Goal: Task Accomplishment & Management: Use online tool/utility

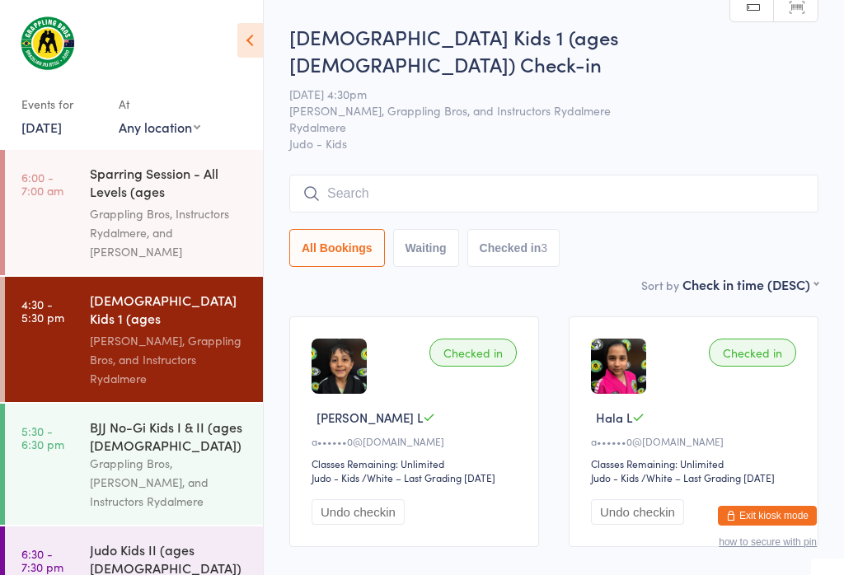
click at [405, 175] on input "search" at bounding box center [553, 194] width 529 height 38
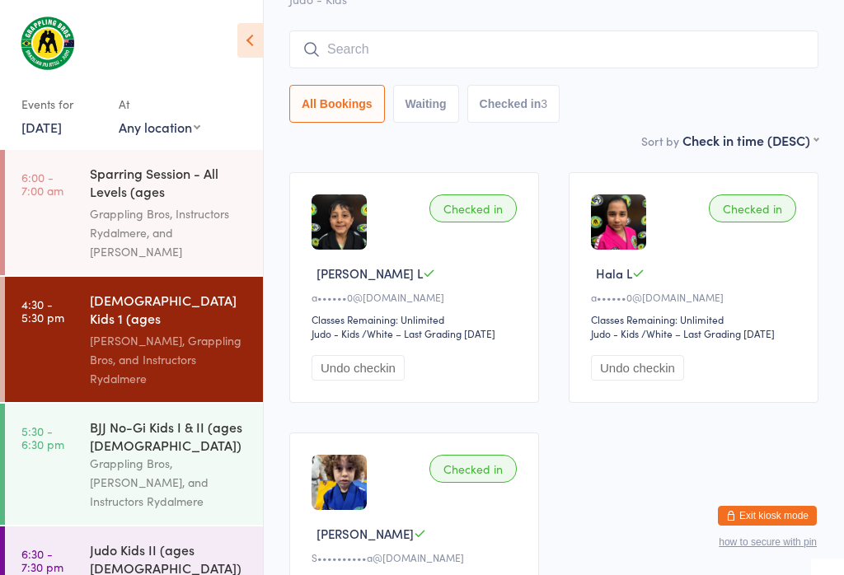
scroll to position [149, 0]
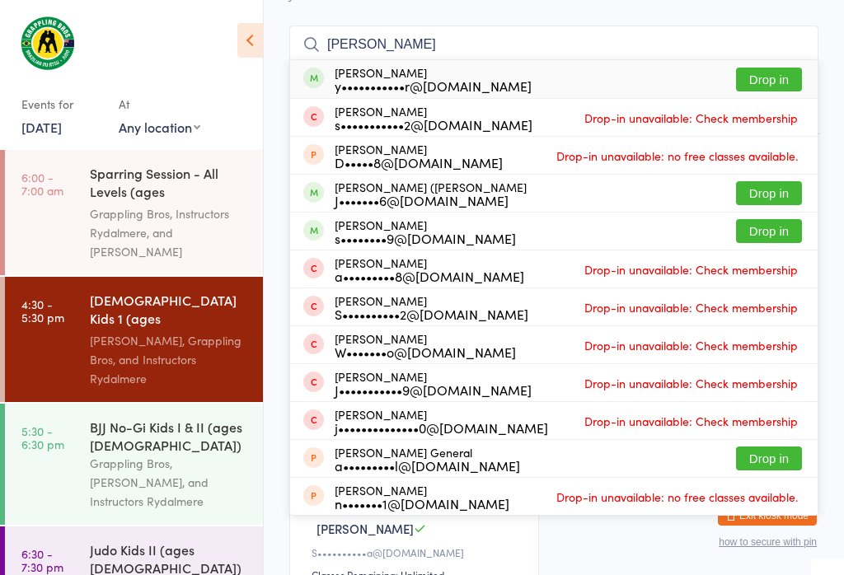
type input "[PERSON_NAME]"
click at [764, 68] on button "Drop in" at bounding box center [769, 80] width 66 height 24
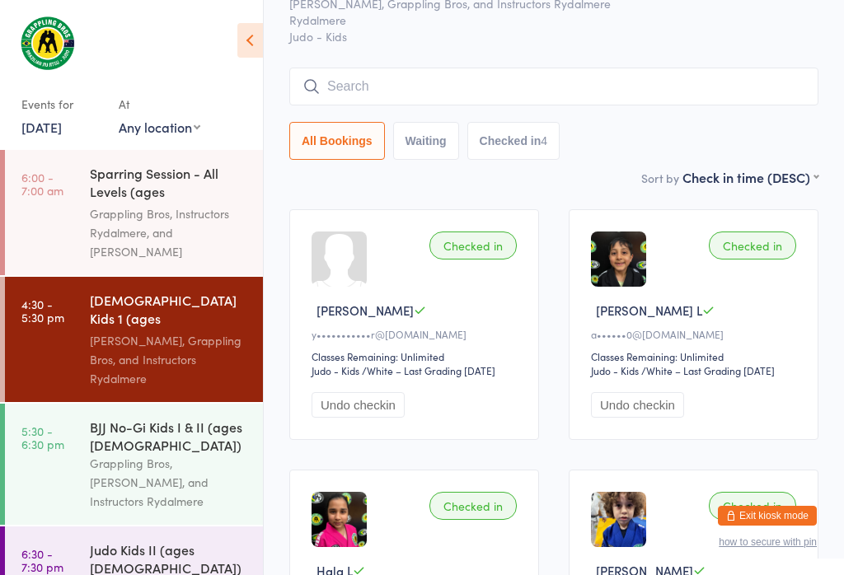
scroll to position [106, 0]
click at [48, 424] on time "5:30 - 6:30 pm" at bounding box center [42, 437] width 43 height 26
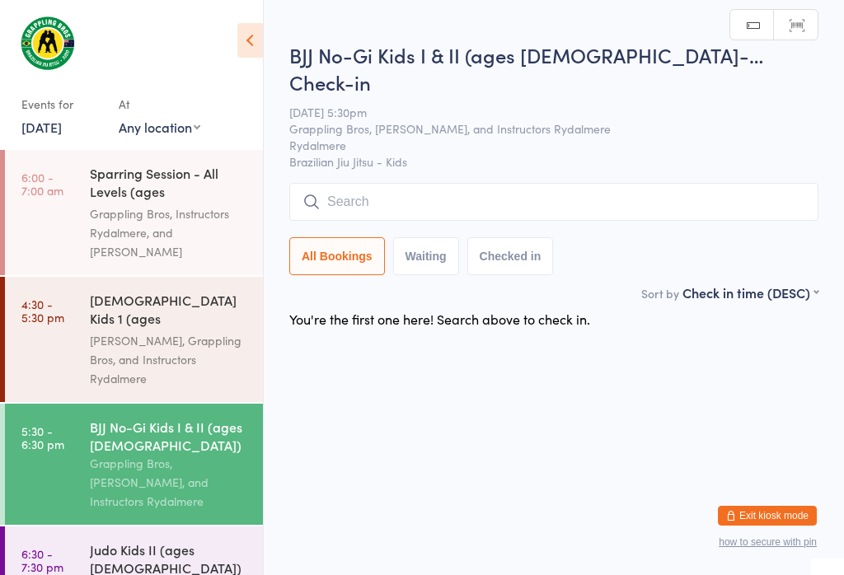
click at [560, 183] on input "search" at bounding box center [553, 202] width 529 height 38
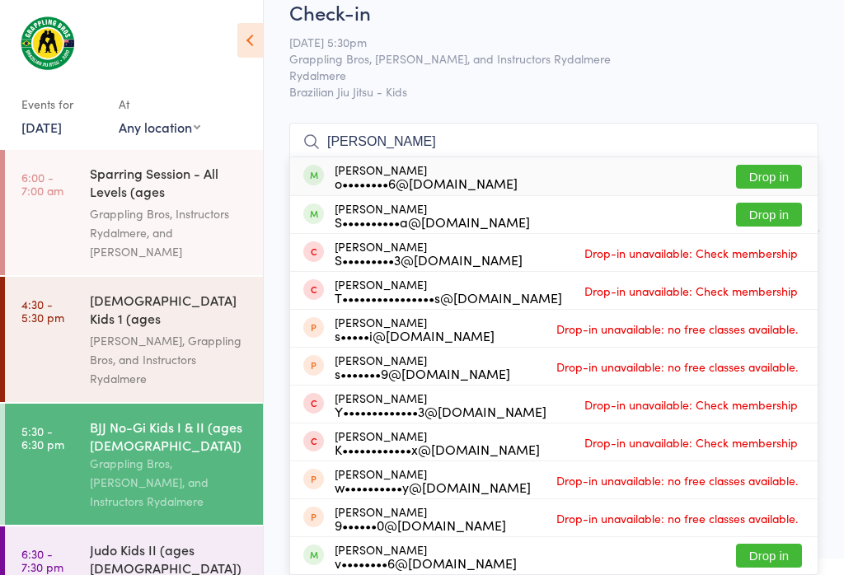
type input "[PERSON_NAME]"
click at [783, 165] on button "Drop in" at bounding box center [769, 177] width 66 height 24
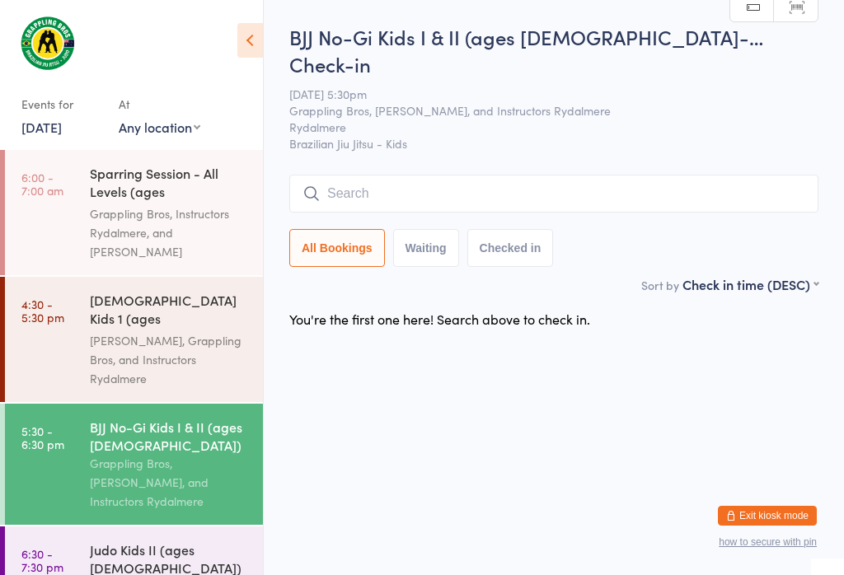
scroll to position [0, 0]
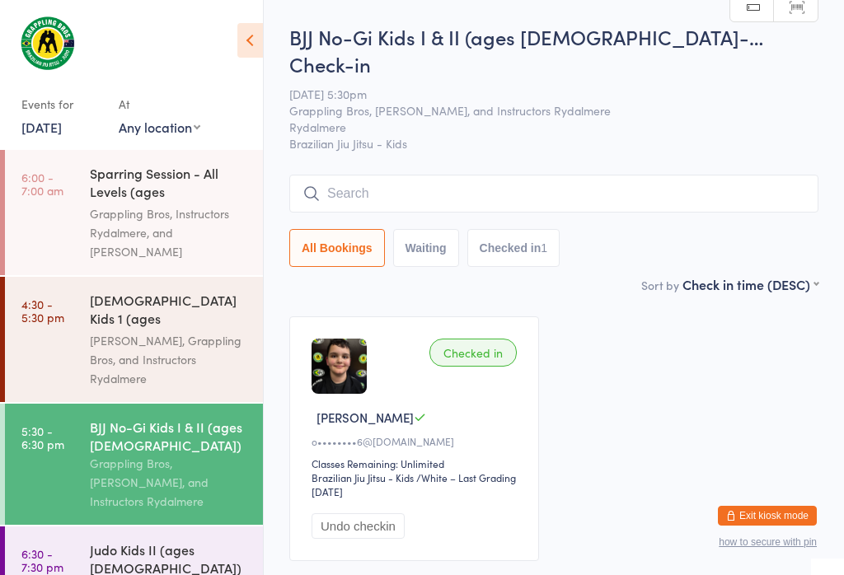
click at [561, 175] on input "search" at bounding box center [553, 194] width 529 height 38
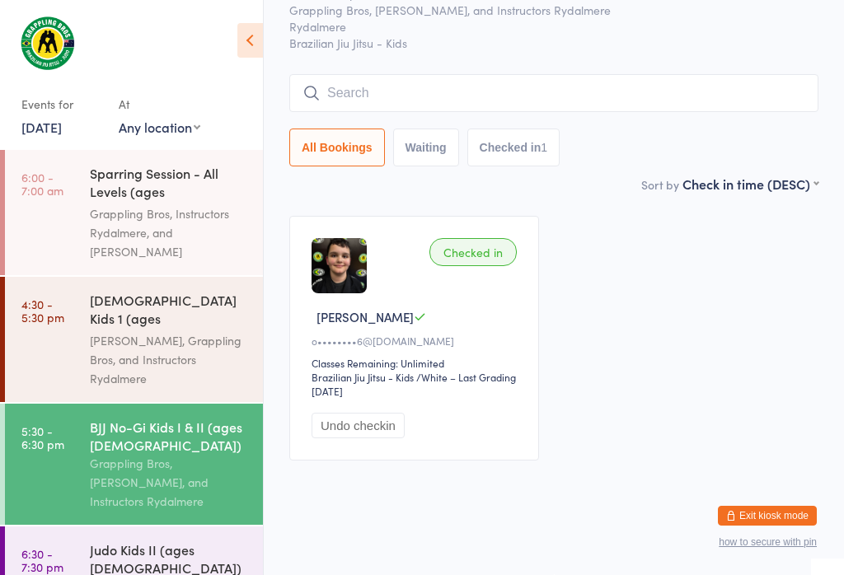
scroll to position [149, 0]
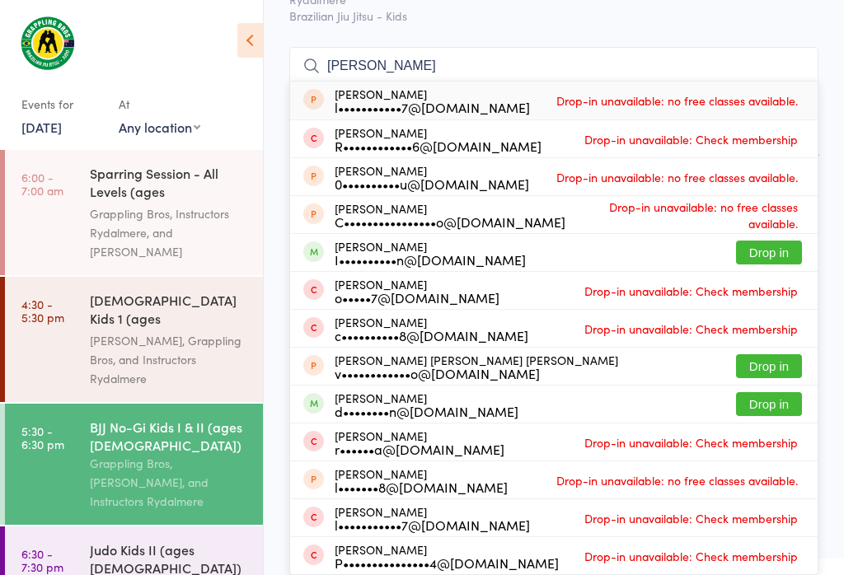
type input "[PERSON_NAME]"
click at [769, 241] on button "Drop in" at bounding box center [769, 253] width 66 height 24
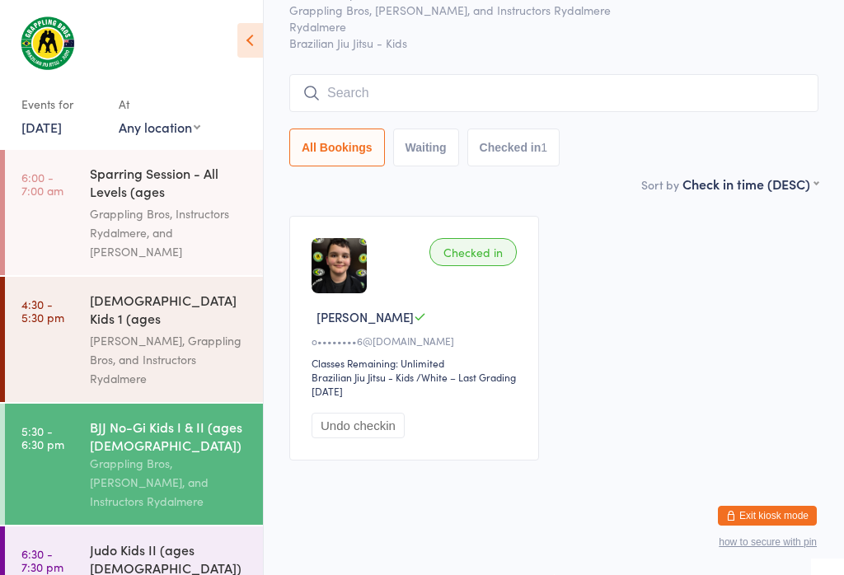
scroll to position [88, 0]
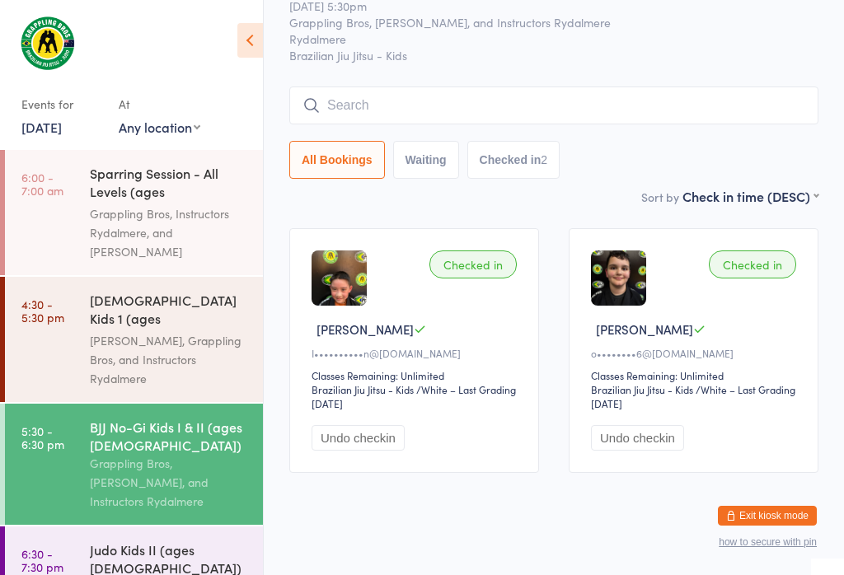
click at [26, 297] on time "4:30 - 5:30 pm" at bounding box center [42, 310] width 43 height 26
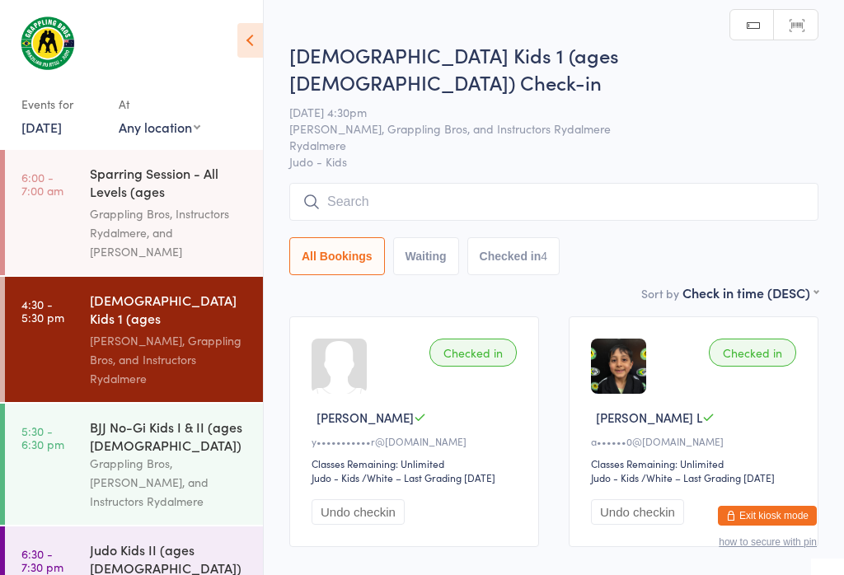
click at [13, 404] on link "5:30 - 6:30 pm BJJ No-Gi Kids I & II (ages [DEMOGRAPHIC_DATA]) Grappling Bros, …" at bounding box center [134, 464] width 258 height 121
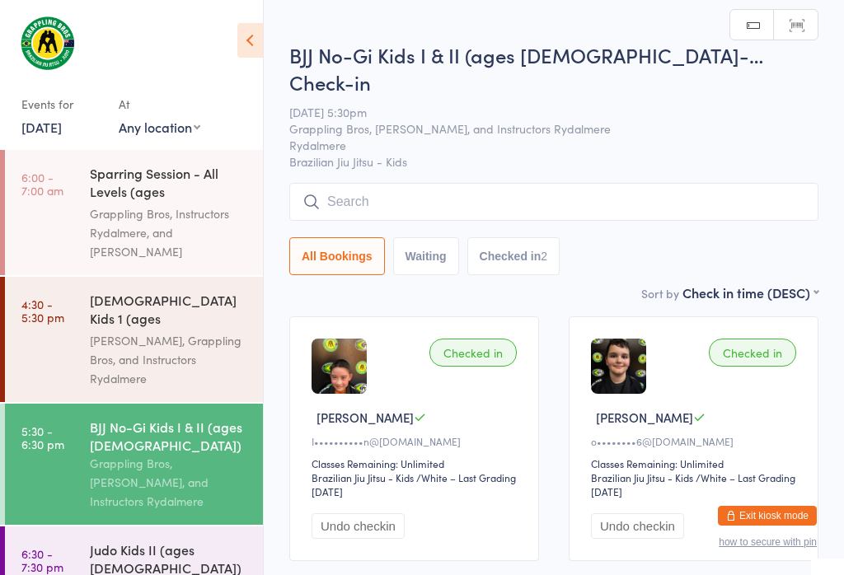
click at [367, 183] on input "search" at bounding box center [553, 202] width 529 height 38
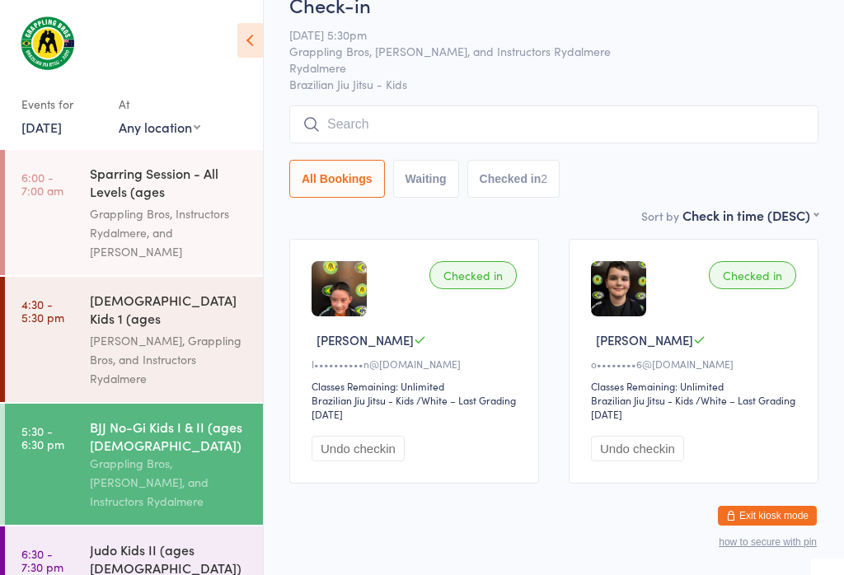
scroll to position [157, 0]
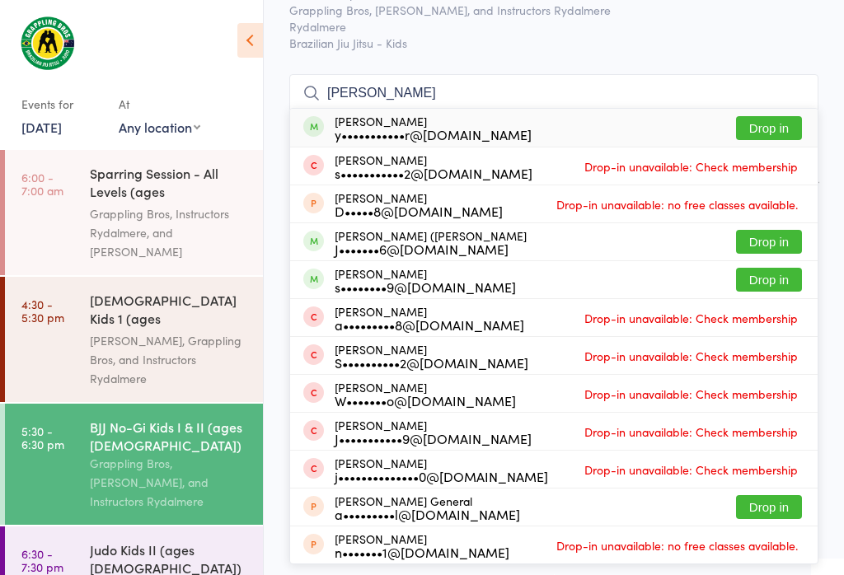
type input "[PERSON_NAME]"
click at [783, 116] on button "Drop in" at bounding box center [769, 128] width 66 height 24
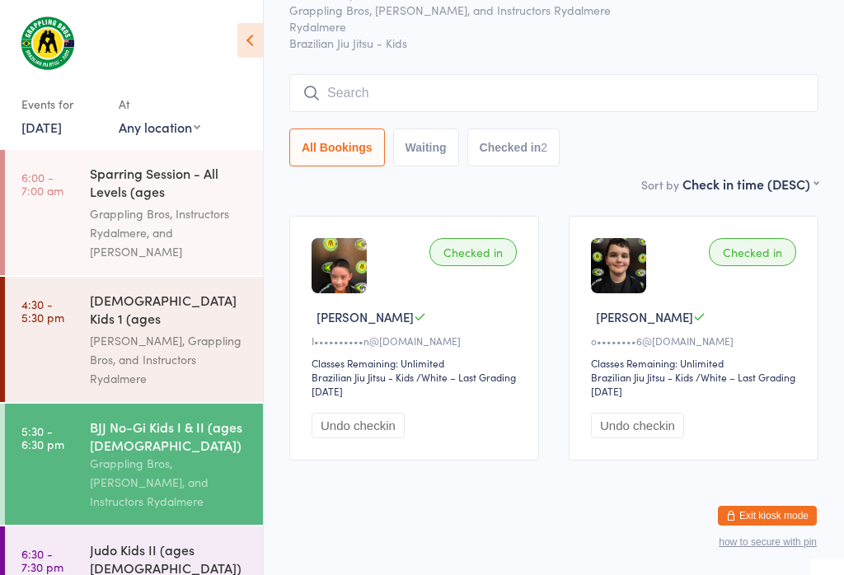
scroll to position [88, 0]
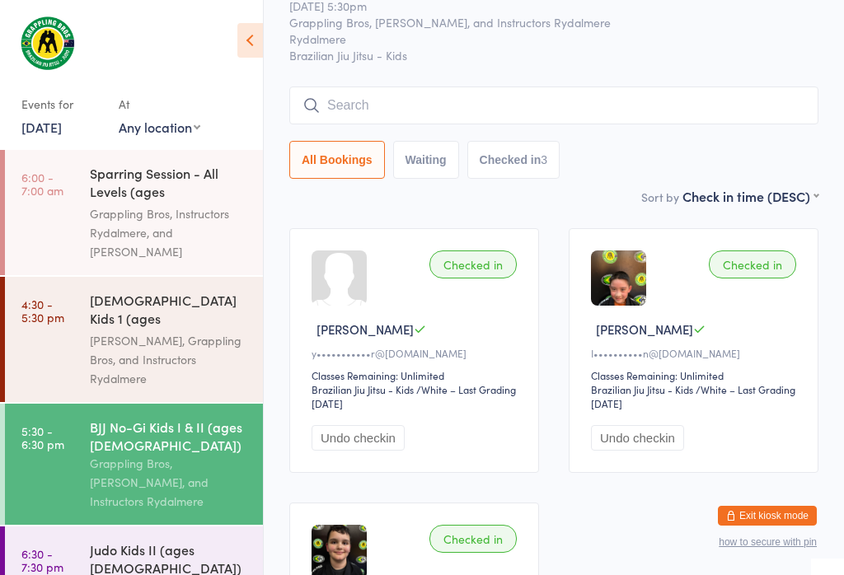
click at [194, 540] on div "Judo Kids II (ages [DEMOGRAPHIC_DATA])" at bounding box center [169, 558] width 159 height 36
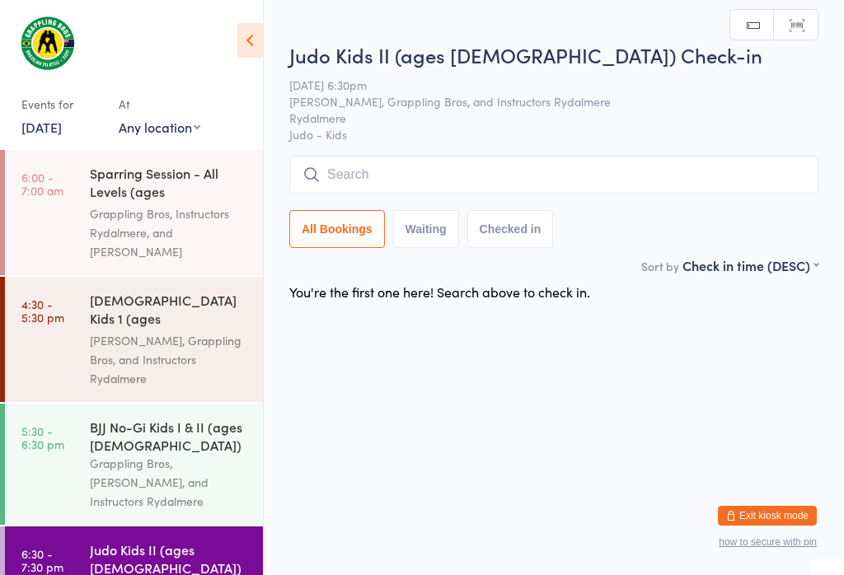
click at [554, 170] on input "search" at bounding box center [553, 175] width 529 height 38
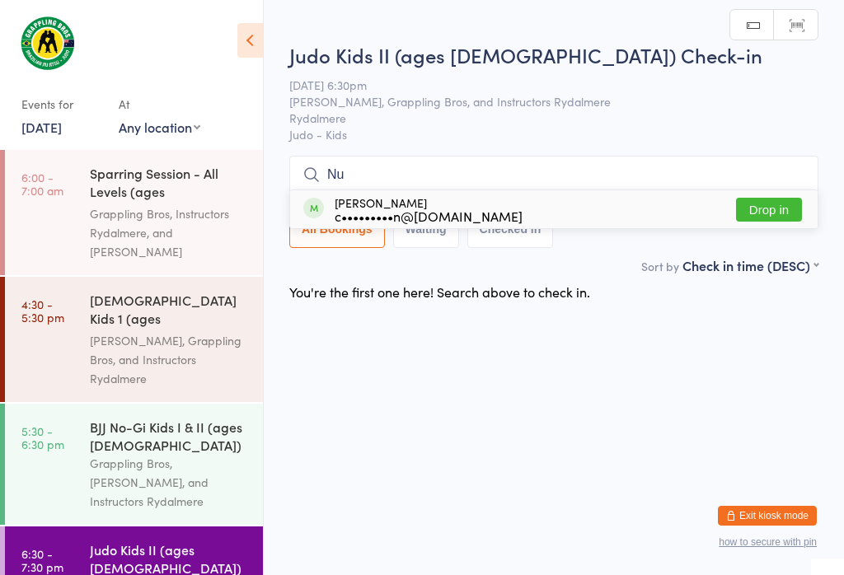
type input "Nu"
click at [786, 198] on button "Drop in" at bounding box center [769, 210] width 66 height 24
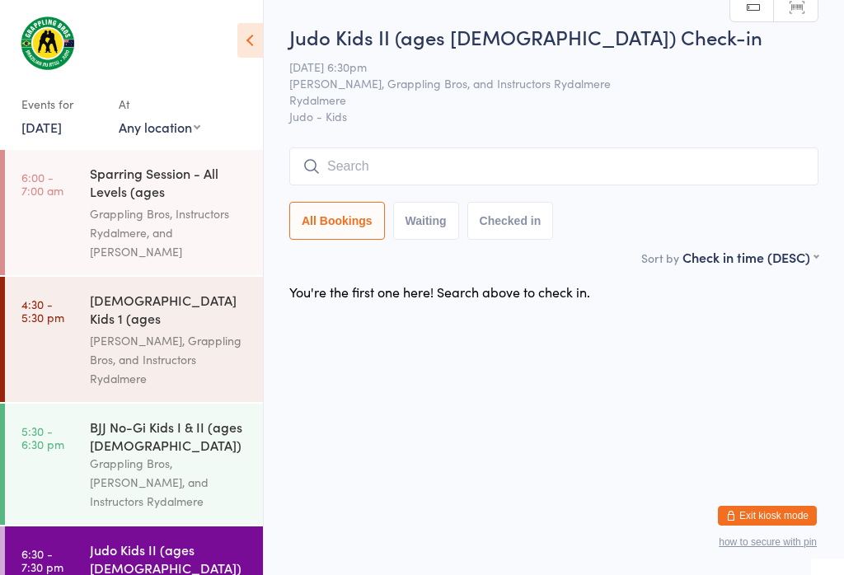
scroll to position [0, 0]
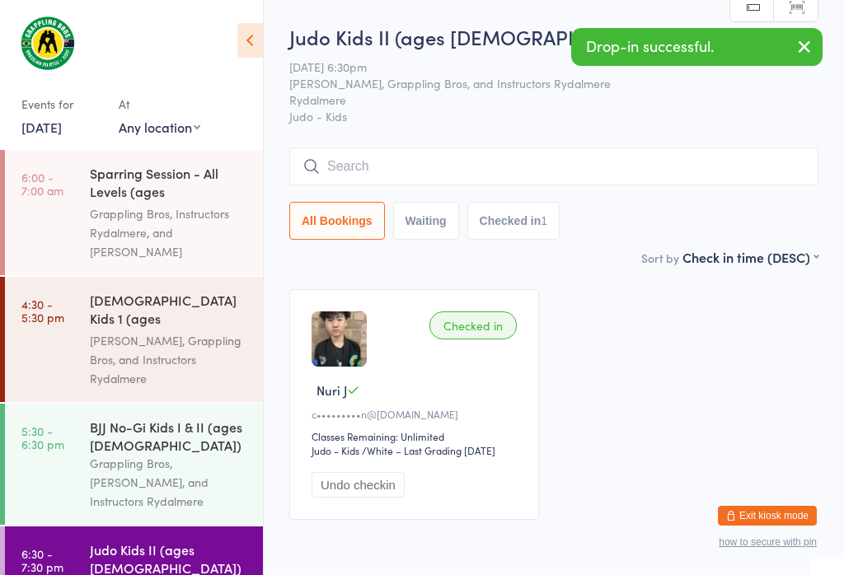
click at [162, 418] on div "BJJ No-Gi Kids I & II (ages [DEMOGRAPHIC_DATA])" at bounding box center [169, 436] width 159 height 36
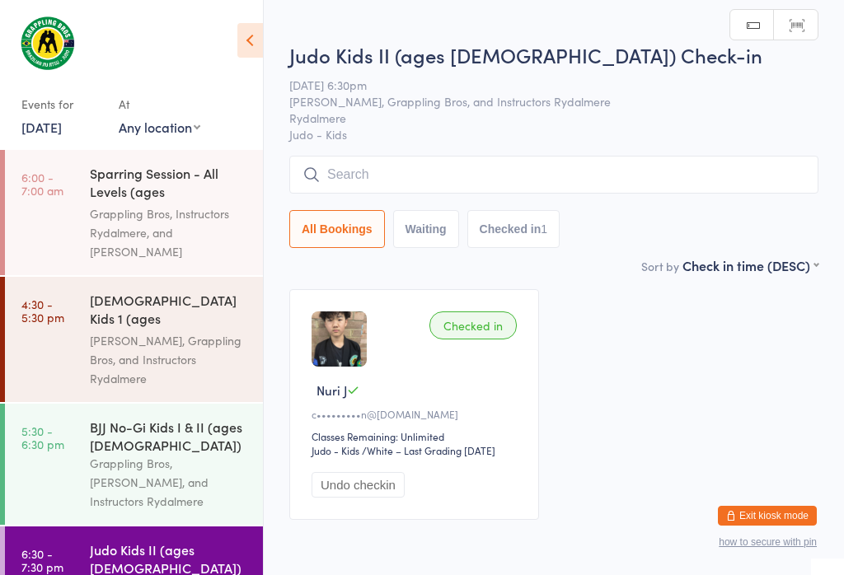
click at [423, 177] on input "search" at bounding box center [553, 175] width 529 height 38
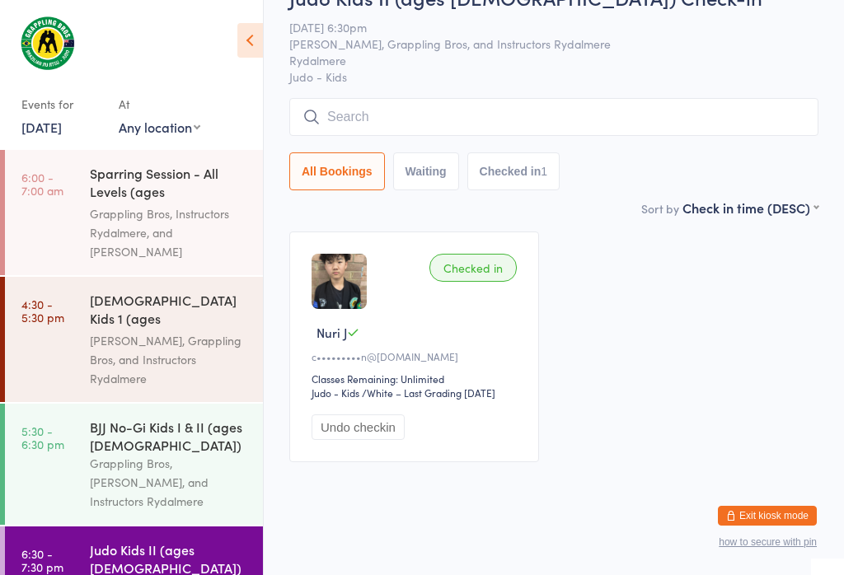
scroll to position [157, 0]
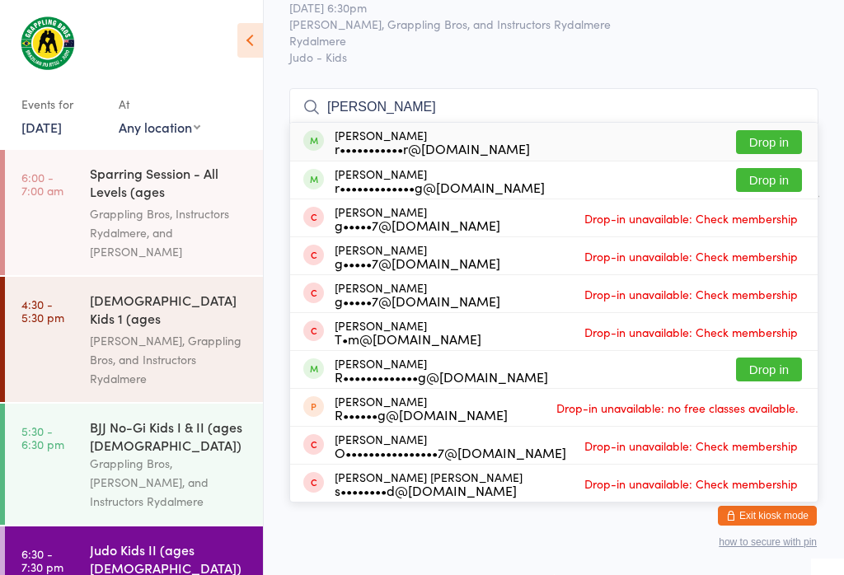
type input "[PERSON_NAME]"
click at [750, 123] on div "[PERSON_NAME] r•••••••••••r@[DOMAIN_NAME] Drop in" at bounding box center [553, 142] width 527 height 38
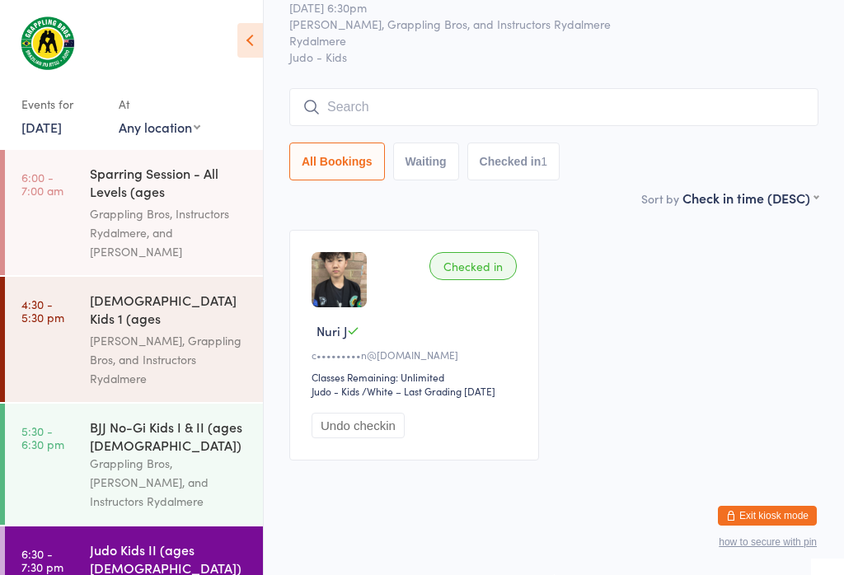
scroll to position [74, 0]
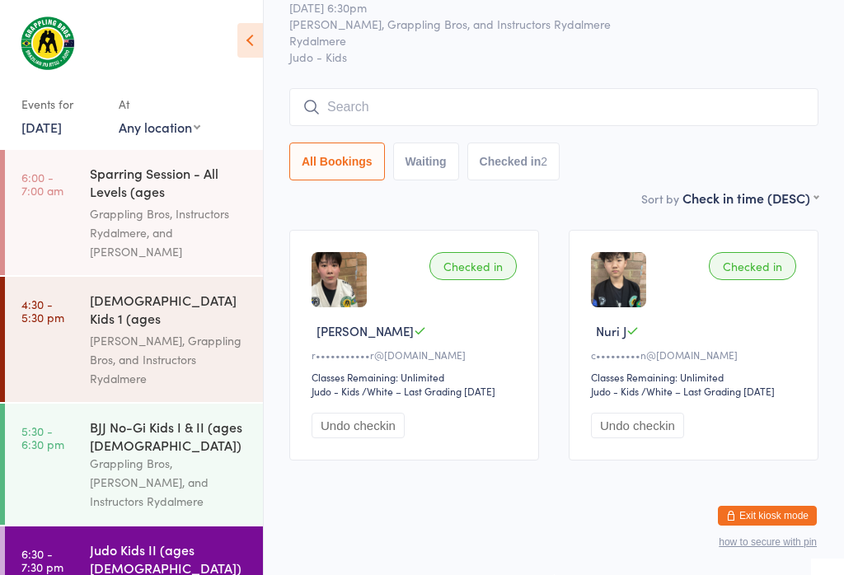
click at [668, 95] on input "search" at bounding box center [553, 107] width 529 height 38
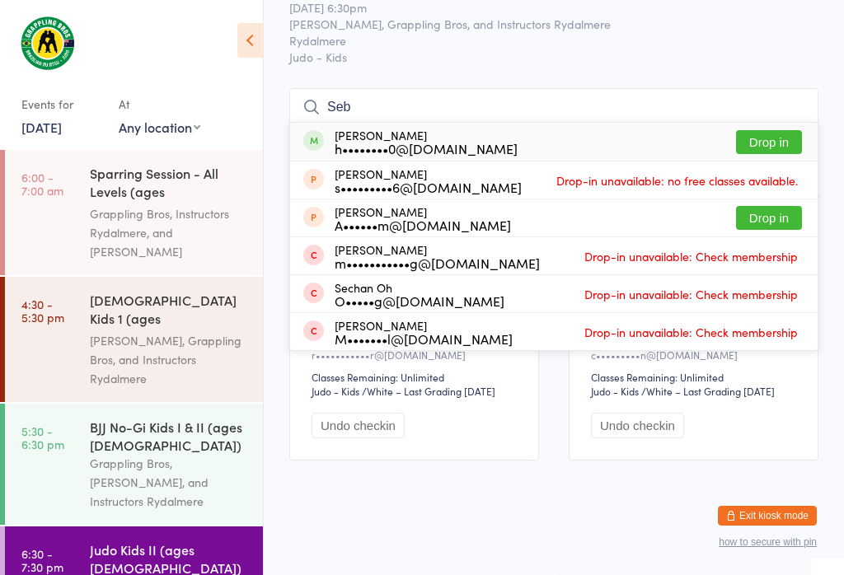
type input "Seb"
click at [775, 130] on button "Drop in" at bounding box center [769, 142] width 66 height 24
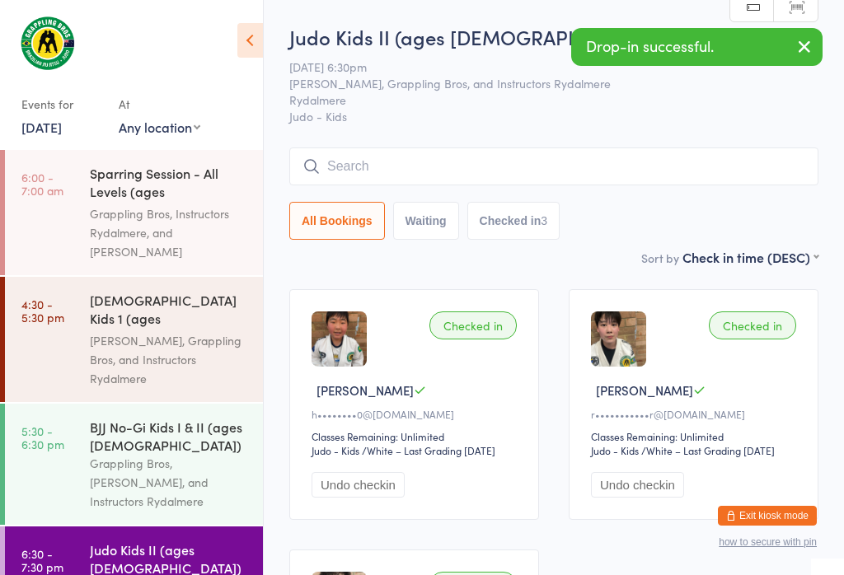
scroll to position [0, 0]
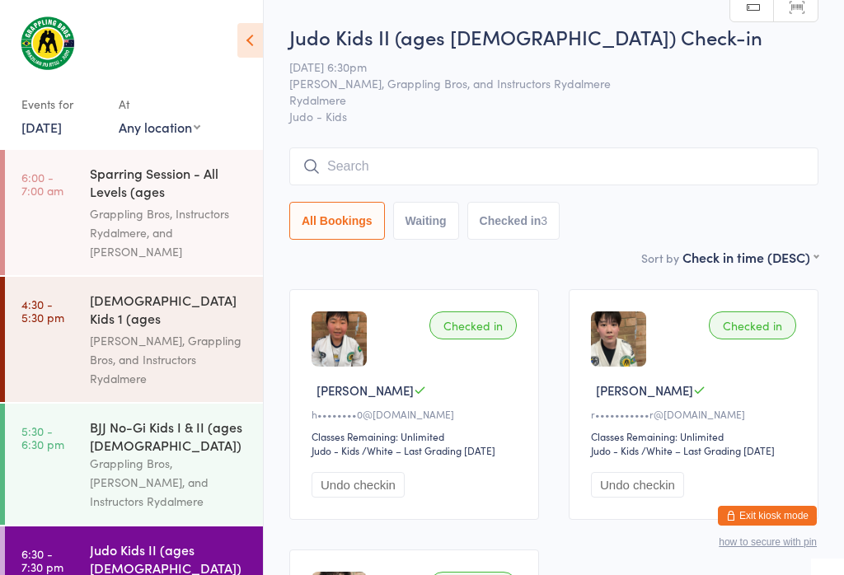
click at [410, 180] on input "search" at bounding box center [553, 166] width 529 height 38
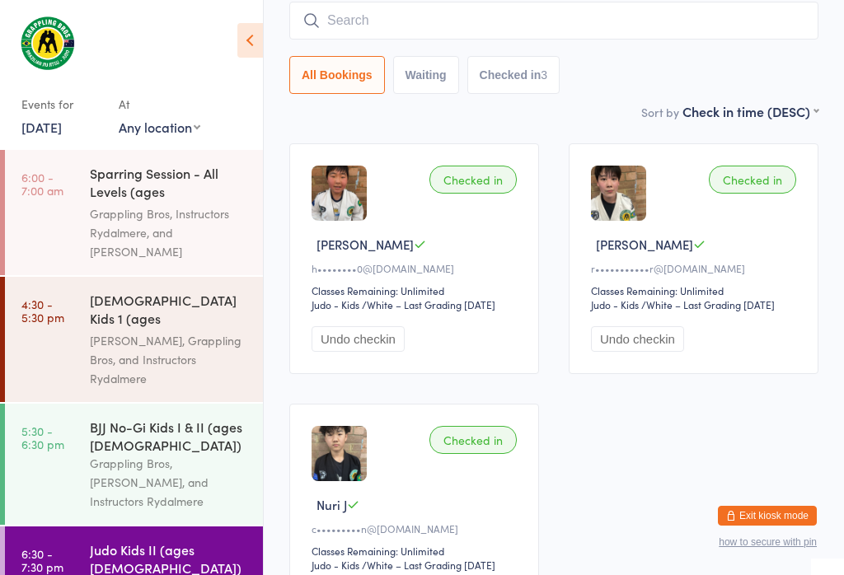
scroll to position [149, 0]
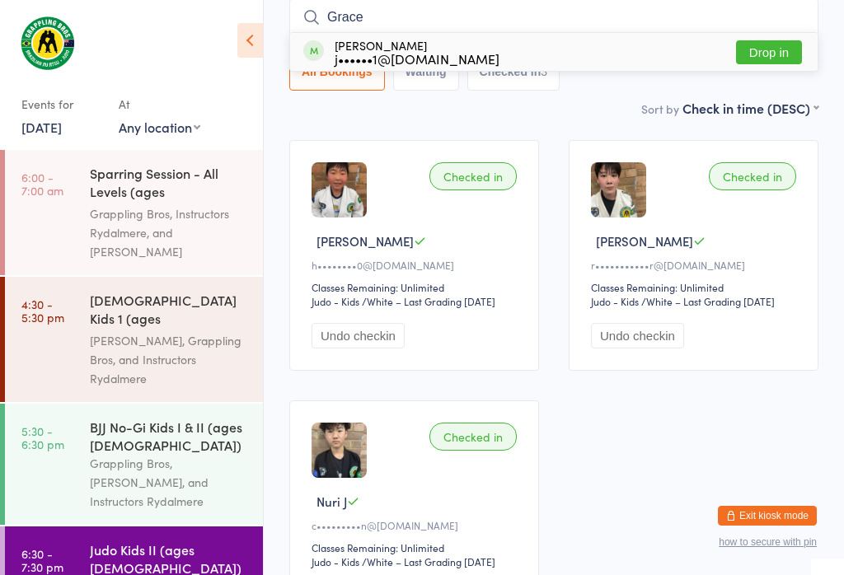
type input "Grace"
click at [794, 47] on button "Drop in" at bounding box center [769, 52] width 66 height 24
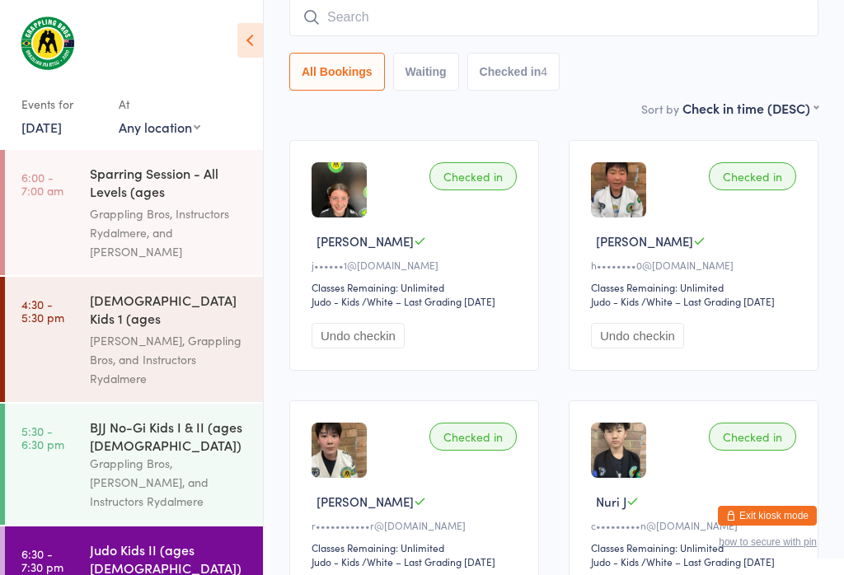
click at [477, 7] on input "search" at bounding box center [553, 17] width 529 height 38
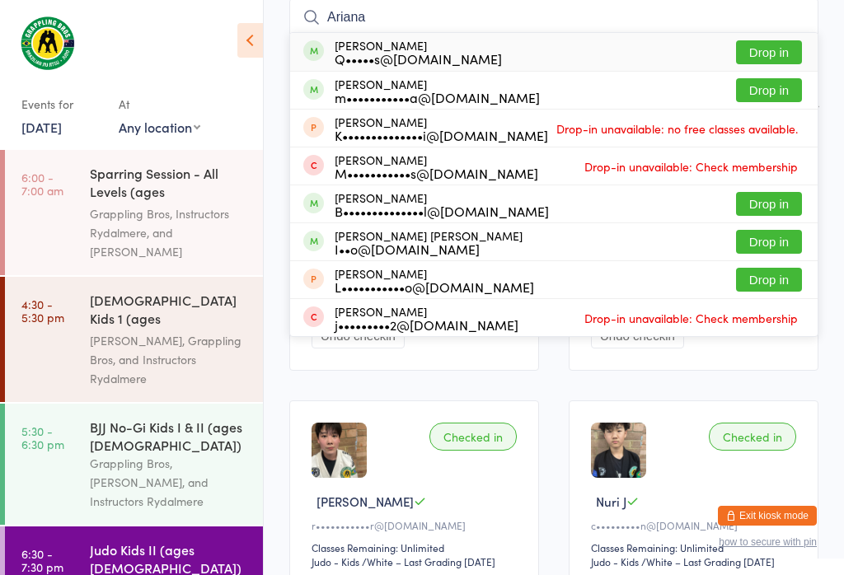
type input "Ariana"
click at [779, 43] on button "Drop in" at bounding box center [769, 52] width 66 height 24
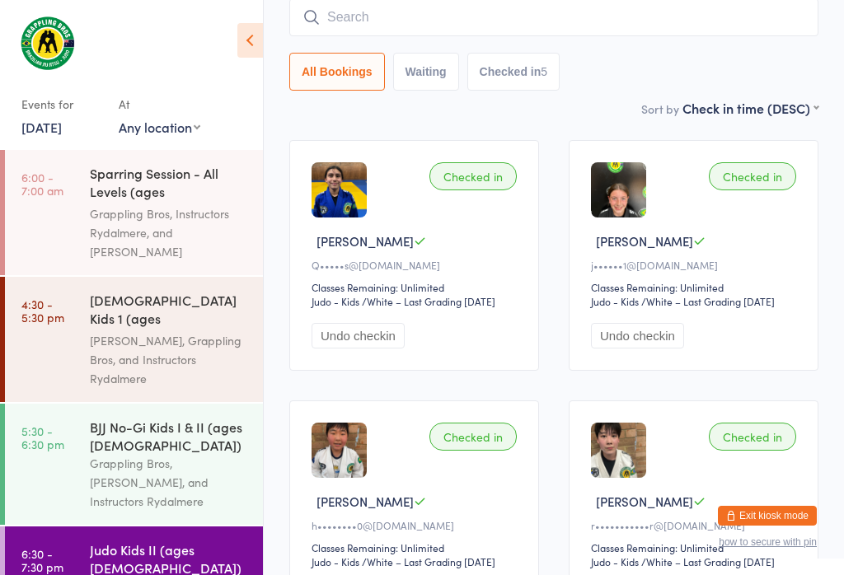
click at [534, 18] on input "search" at bounding box center [553, 17] width 529 height 38
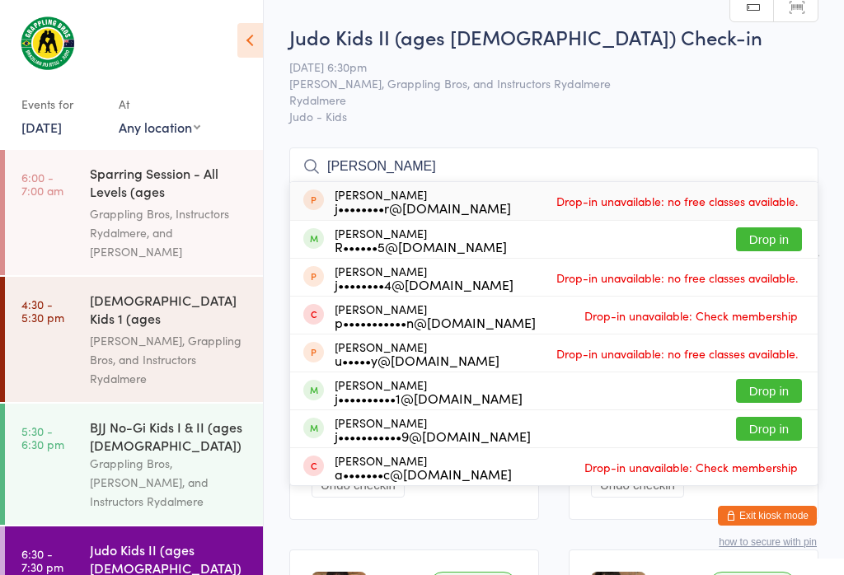
scroll to position [0, 0]
type input "[PERSON_NAME]"
click at [788, 230] on button "Drop in" at bounding box center [769, 239] width 66 height 24
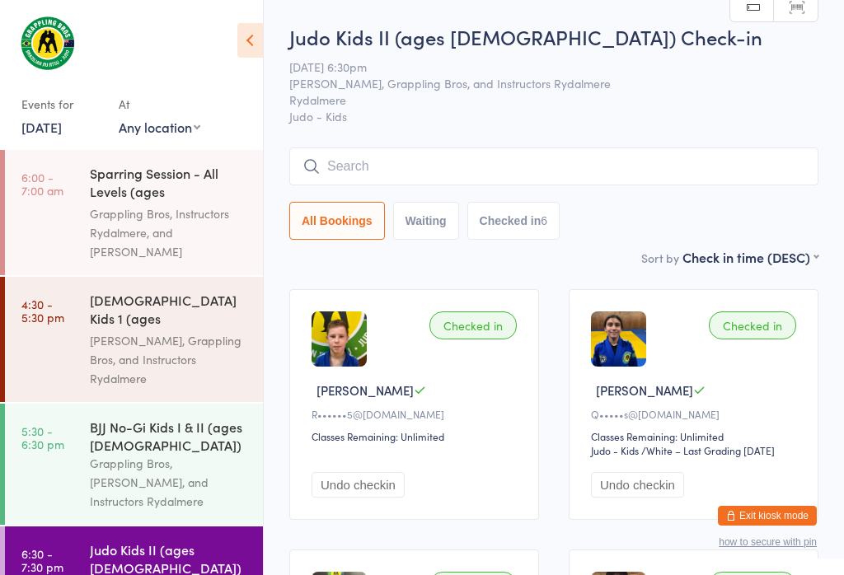
click at [456, 168] on input "search" at bounding box center [553, 166] width 529 height 38
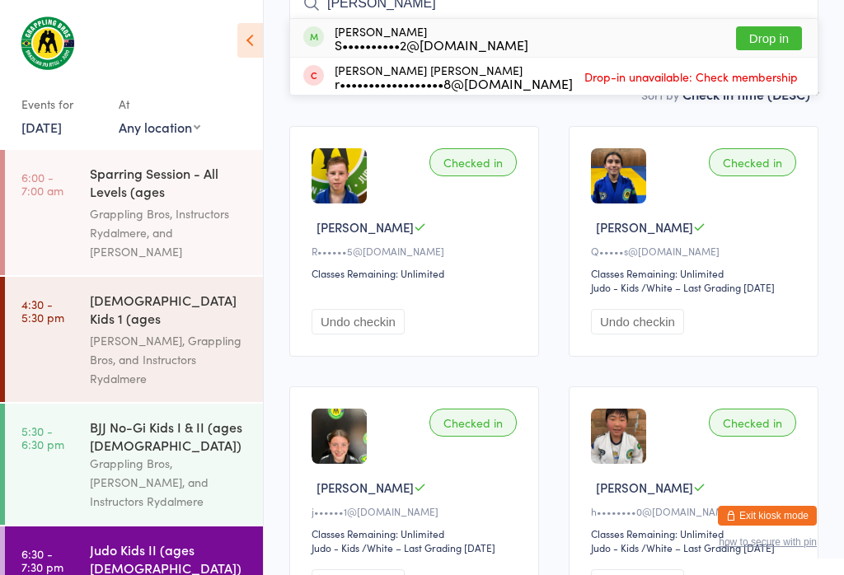
scroll to position [164, 0]
type input "[PERSON_NAME]"
click at [765, 39] on button "Drop in" at bounding box center [769, 38] width 66 height 24
